Goal: Task Accomplishment & Management: Use online tool/utility

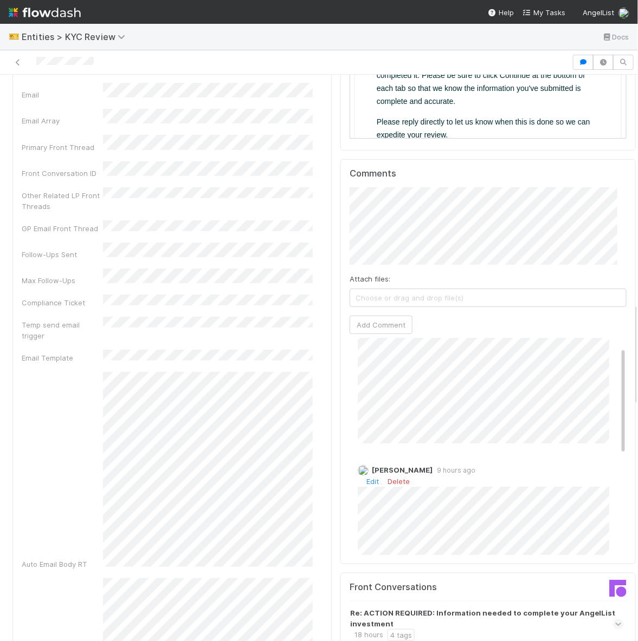
scroll to position [17, 0]
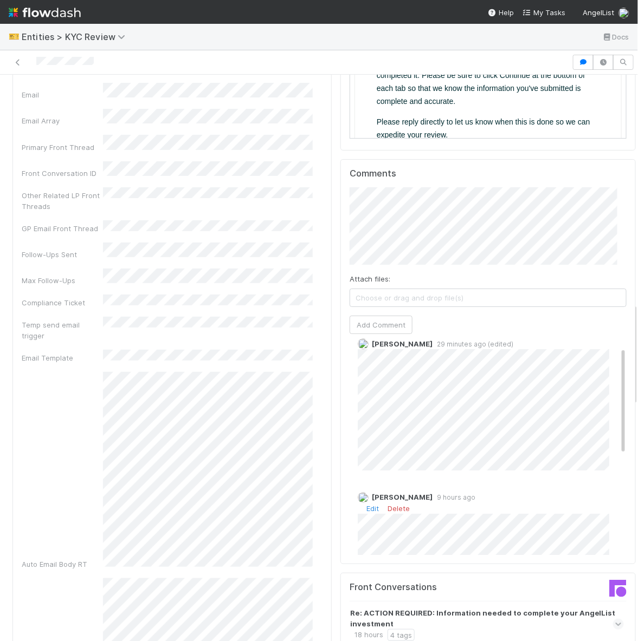
click at [510, 484] on div "[PERSON_NAME] 9 hours ago Edit Delete" at bounding box center [492, 569] width 287 height 171
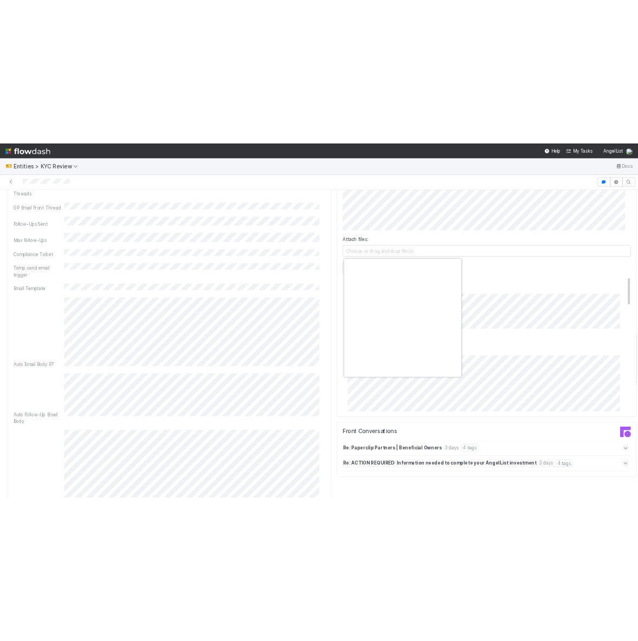
scroll to position [0, 5]
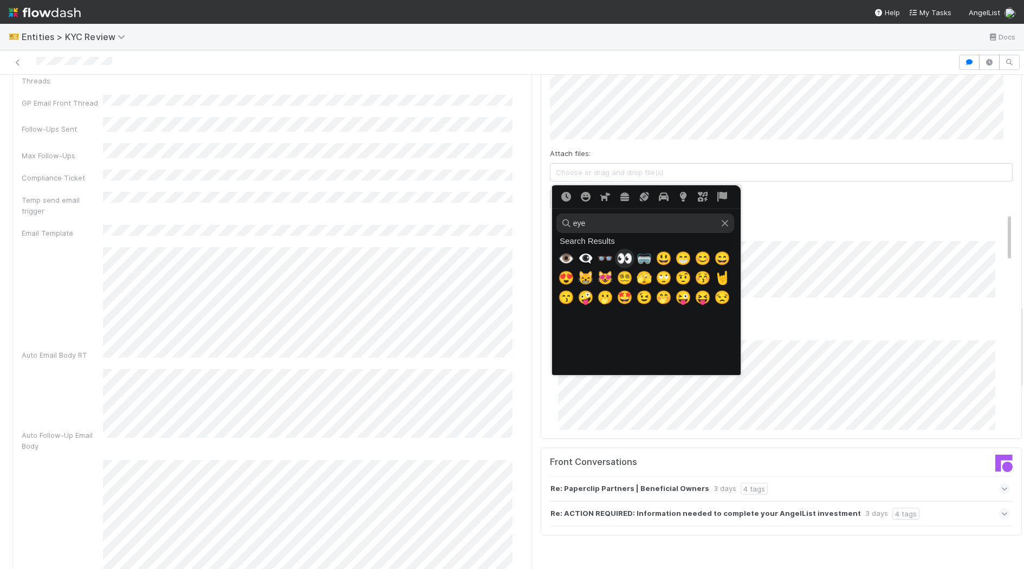
type input "eye"
click at [616, 251] on span "👀" at bounding box center [624, 258] width 16 height 15
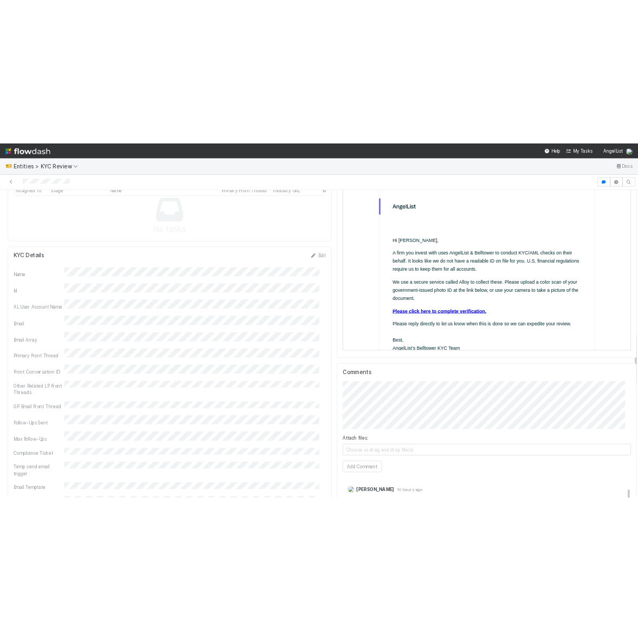
scroll to position [512, 0]
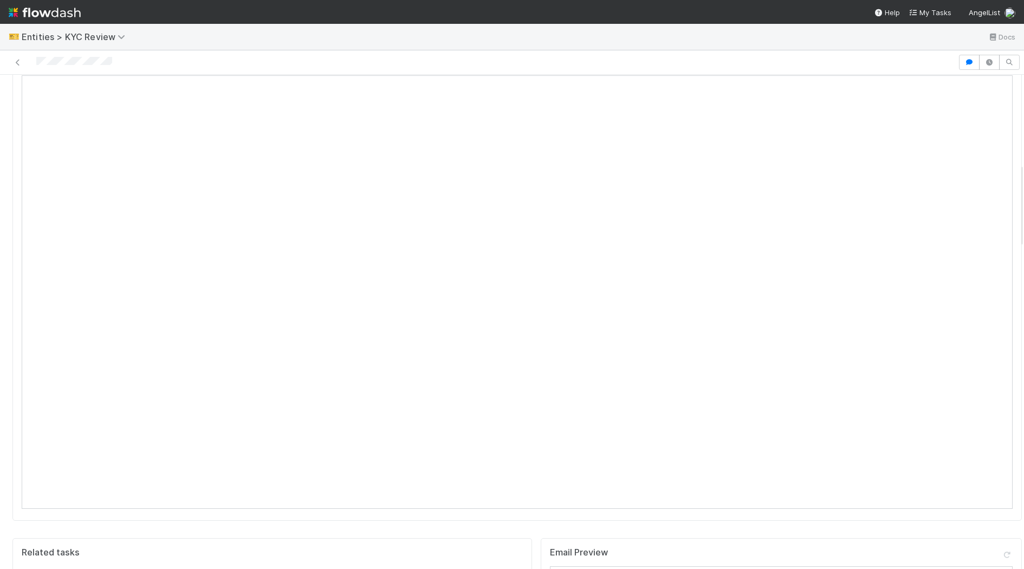
click at [96, 60] on div at bounding box center [478, 62] width 949 height 15
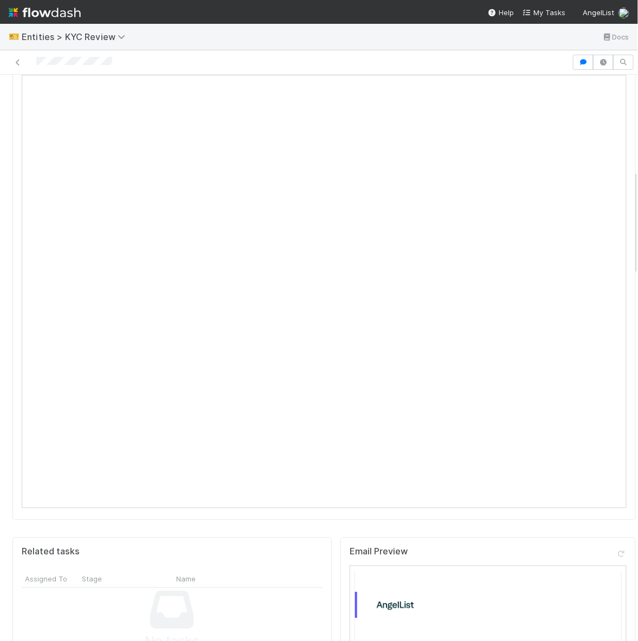
scroll to position [99, 0]
